Goal: Navigation & Orientation: Find specific page/section

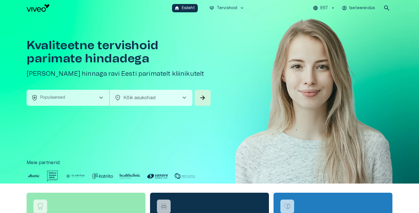
click at [96, 99] on button "health_and_safety Populaarsed chevron_right" at bounding box center [68, 98] width 83 height 16
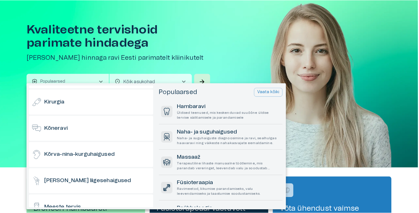
scroll to position [132, 0]
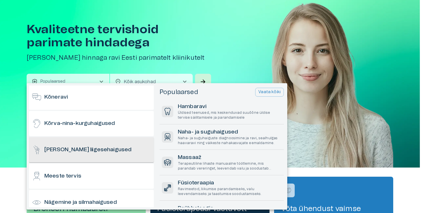
click at [118, 148] on div "Luu- ja liigesehaigused" at bounding box center [91, 149] width 125 height 25
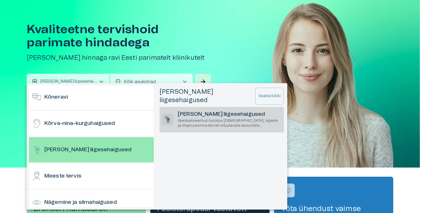
click at [194, 118] on p "Spetsialiseeritud hooldus luude, liigeste ja lihasluukonna tervist mõjutavate s…" at bounding box center [230, 123] width 104 height 10
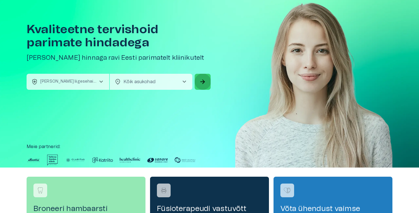
click at [197, 80] on button "arrow_forward" at bounding box center [203, 82] width 16 height 16
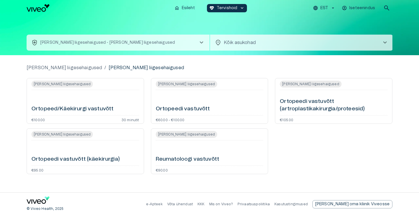
click at [328, 6] on p "EST" at bounding box center [325, 8] width 8 height 6
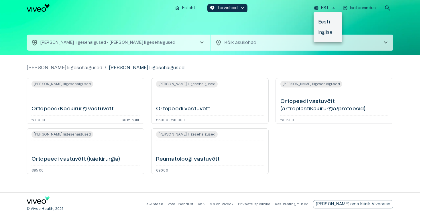
click at [327, 33] on li "Inglise" at bounding box center [327, 32] width 29 height 10
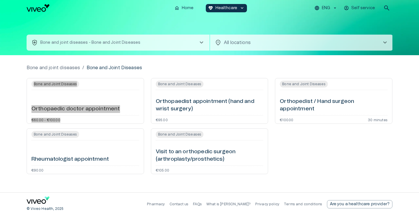
drag, startPoint x: 69, startPoint y: 108, endPoint x: 251, endPoint y: 12, distance: 206.5
click at [0, 0] on div "home Home ecg_heart Healthcare keyboard_arrow_down ENG Self service search heal…" at bounding box center [209, 106] width 419 height 213
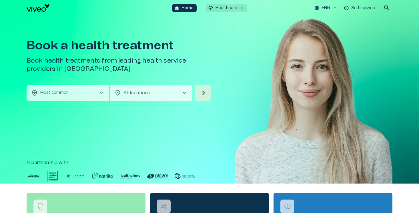
click at [227, 11] on p "Healthcare" at bounding box center [227, 8] width 22 height 6
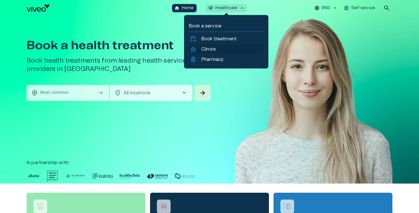
click at [213, 48] on p "Clinics" at bounding box center [208, 49] width 15 height 7
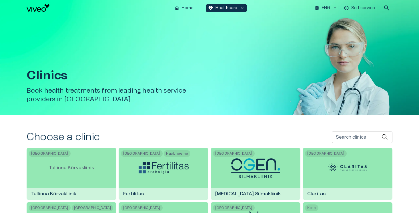
scroll to position [4, 0]
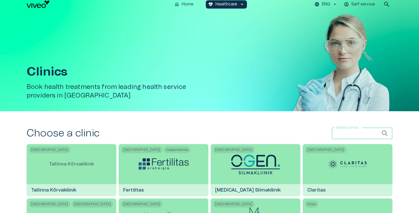
click at [338, 137] on input "Search clinics" at bounding box center [357, 133] width 50 height 11
type input "*"
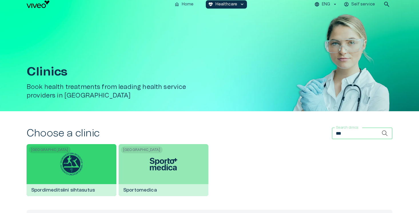
type input "***"
click at [101, 173] on div "Tallinn Spordimeditsiini sihtasutus" at bounding box center [72, 170] width 90 height 52
